Goal: Download file/media

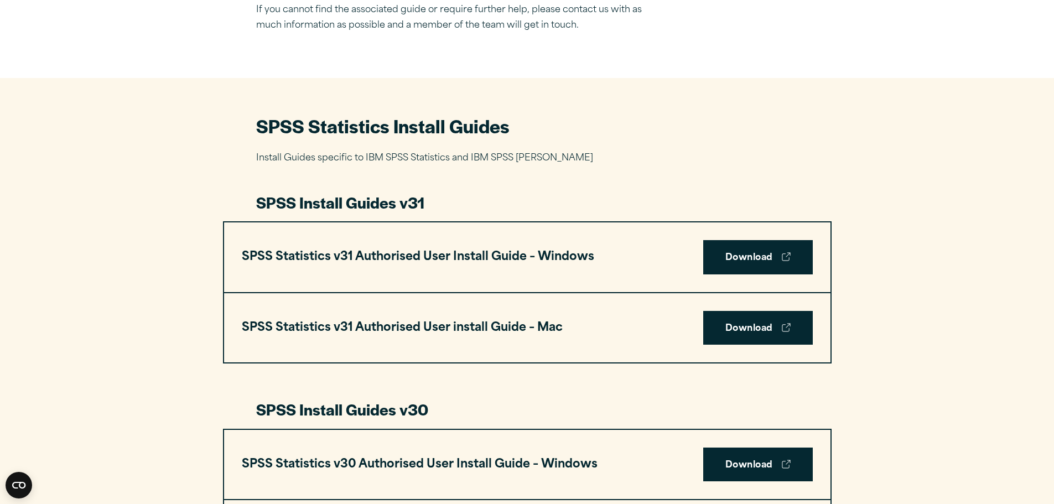
scroll to position [443, 0]
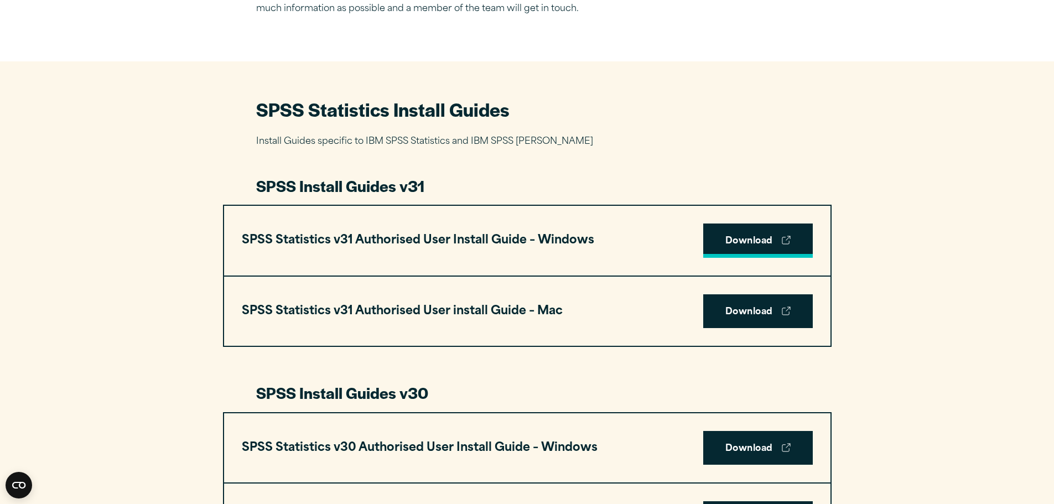
click at [752, 241] on link "Download" at bounding box center [758, 240] width 110 height 34
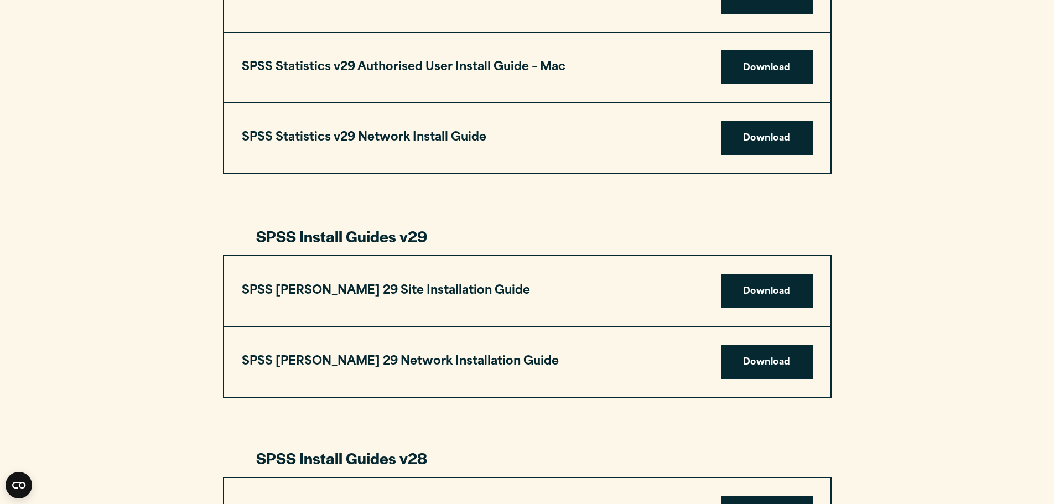
scroll to position [1162, 0]
